Goal: Communication & Community: Share content

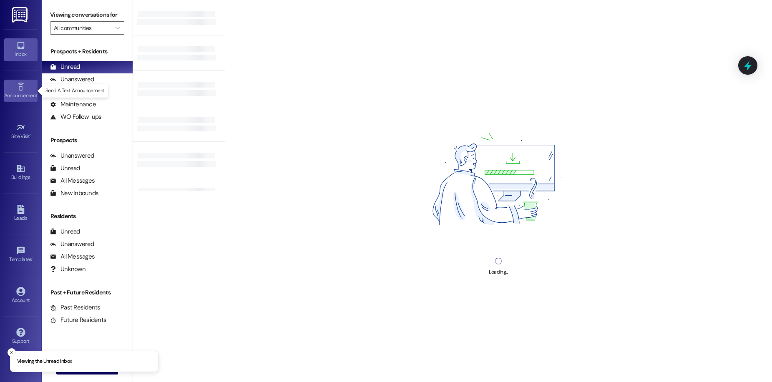
click at [26, 91] on div "Announcement •" at bounding box center [21, 95] width 42 height 8
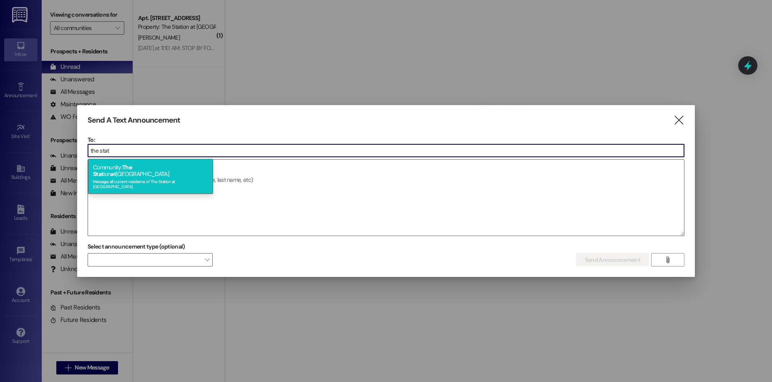
type input "the stat"
click at [203, 167] on div "Community: The Stat ion at [GEOGRAPHIC_DATA] Message all current residents of […" at bounding box center [150, 176] width 125 height 35
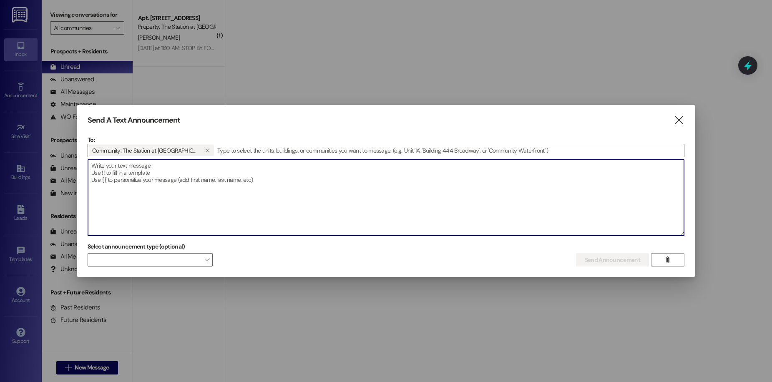
click at [204, 174] on textarea at bounding box center [386, 198] width 596 height 76
paste textarea "🏢 Building Security Reminder Please do not share the building access code with …"
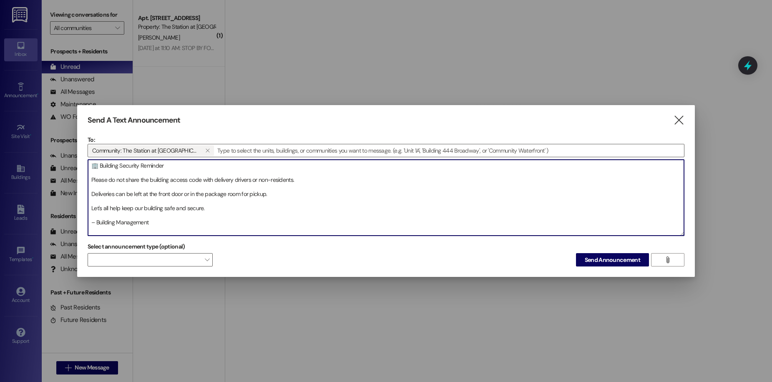
click at [92, 178] on textarea "🏢 Building Security Reminder Please do not share the building access code with …" at bounding box center [386, 198] width 596 height 76
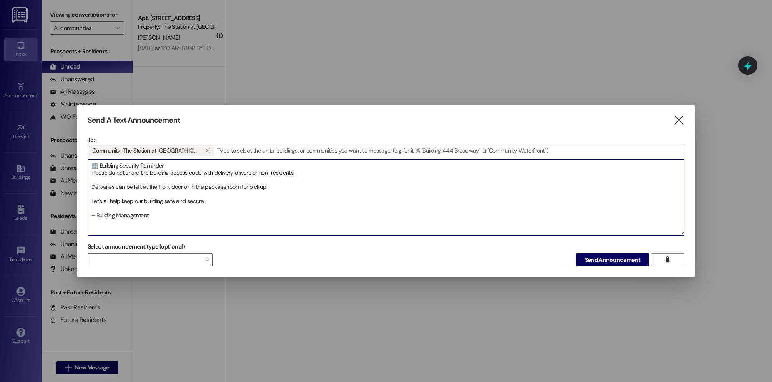
click at [88, 187] on textarea "🏢 Building Security Reminder Please do not share the building access code with …" at bounding box center [386, 198] width 596 height 76
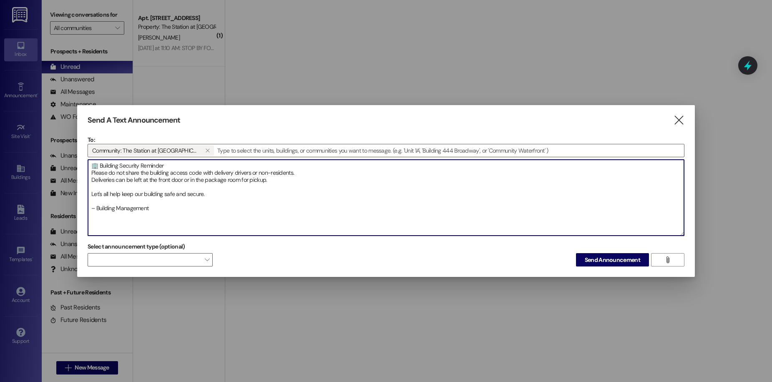
click at [92, 197] on textarea "🏢 Building Security Reminder Please do not share the building access code with …" at bounding box center [386, 198] width 596 height 76
drag, startPoint x: 154, startPoint y: 199, endPoint x: 84, endPoint y: 202, distance: 70.1
click at [85, 202] on div "Send A Text Announcement  To: Community: The Station at [GEOGRAPHIC_DATA]   …" at bounding box center [386, 191] width 618 height 172
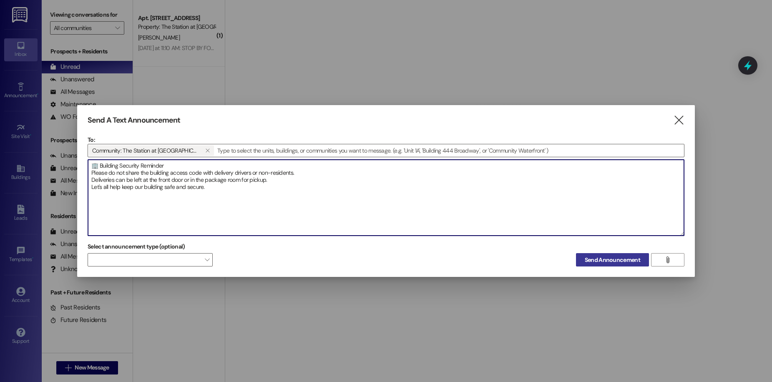
type textarea "🏢 Building Security Reminder Please do not share the building access code with …"
click at [602, 263] on span "Send Announcement" at bounding box center [612, 260] width 55 height 9
